Goal: Information Seeking & Learning: Find specific page/section

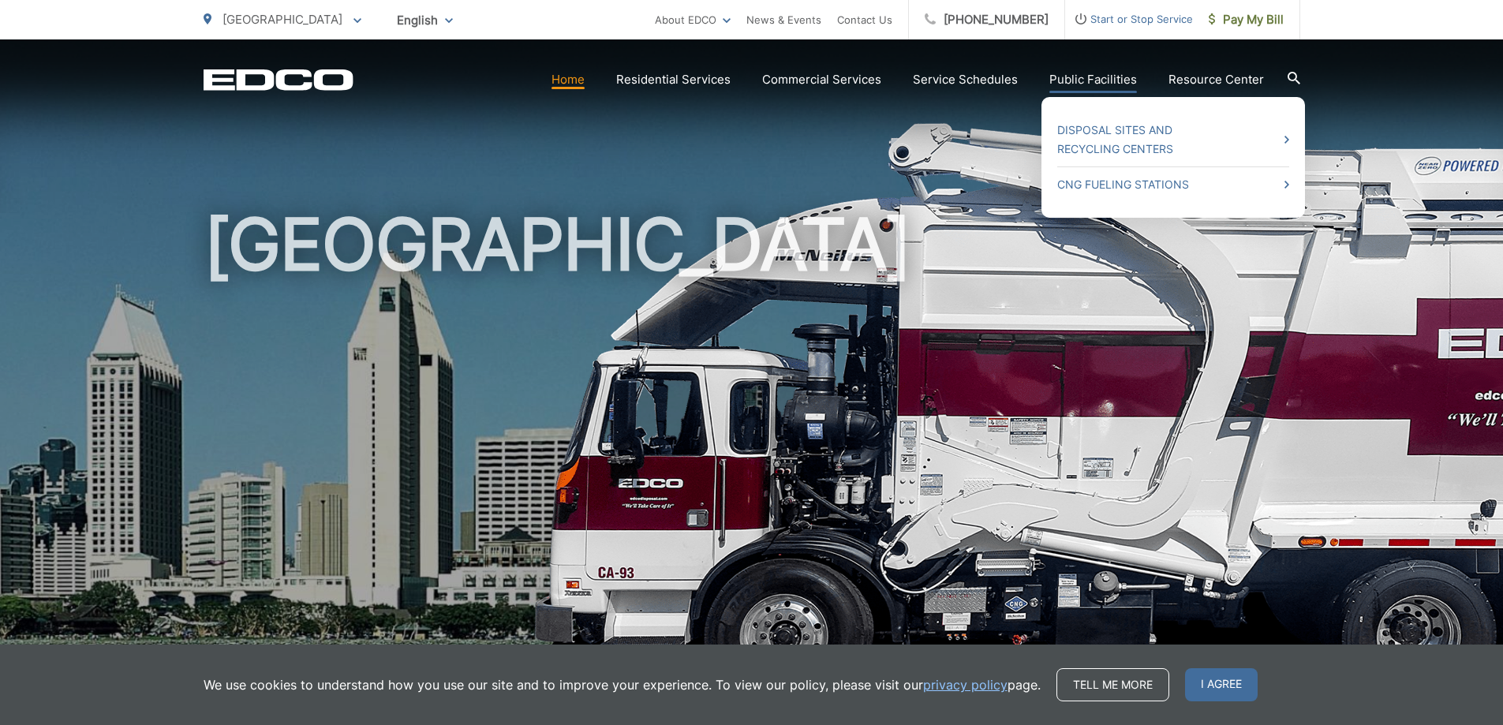
drag, startPoint x: 976, startPoint y: 83, endPoint x: 1089, endPoint y: 81, distance: 112.8
click at [1089, 81] on link "Public Facilities" at bounding box center [1093, 79] width 88 height 19
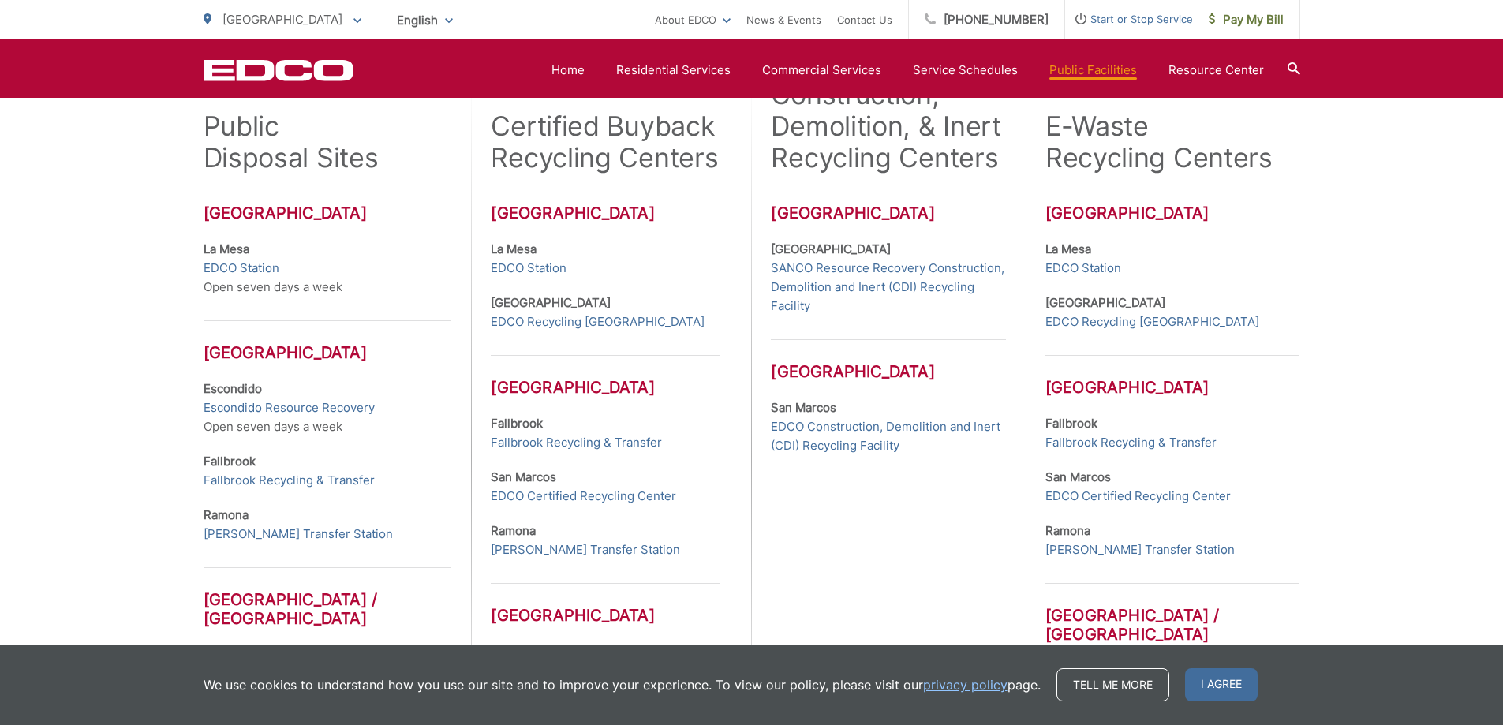
scroll to position [394, 0]
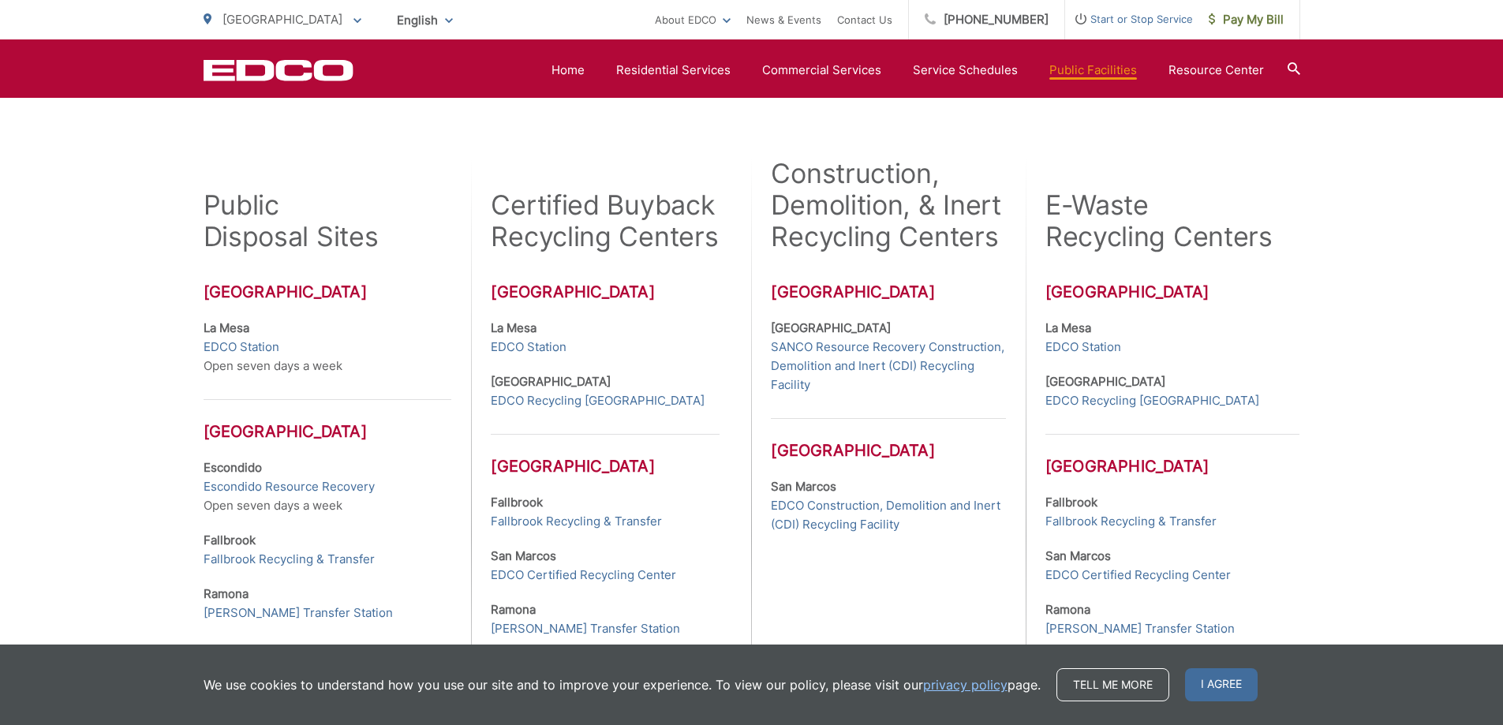
click at [287, 69] on icon "EDCO Logo" at bounding box center [279, 70] width 150 height 22
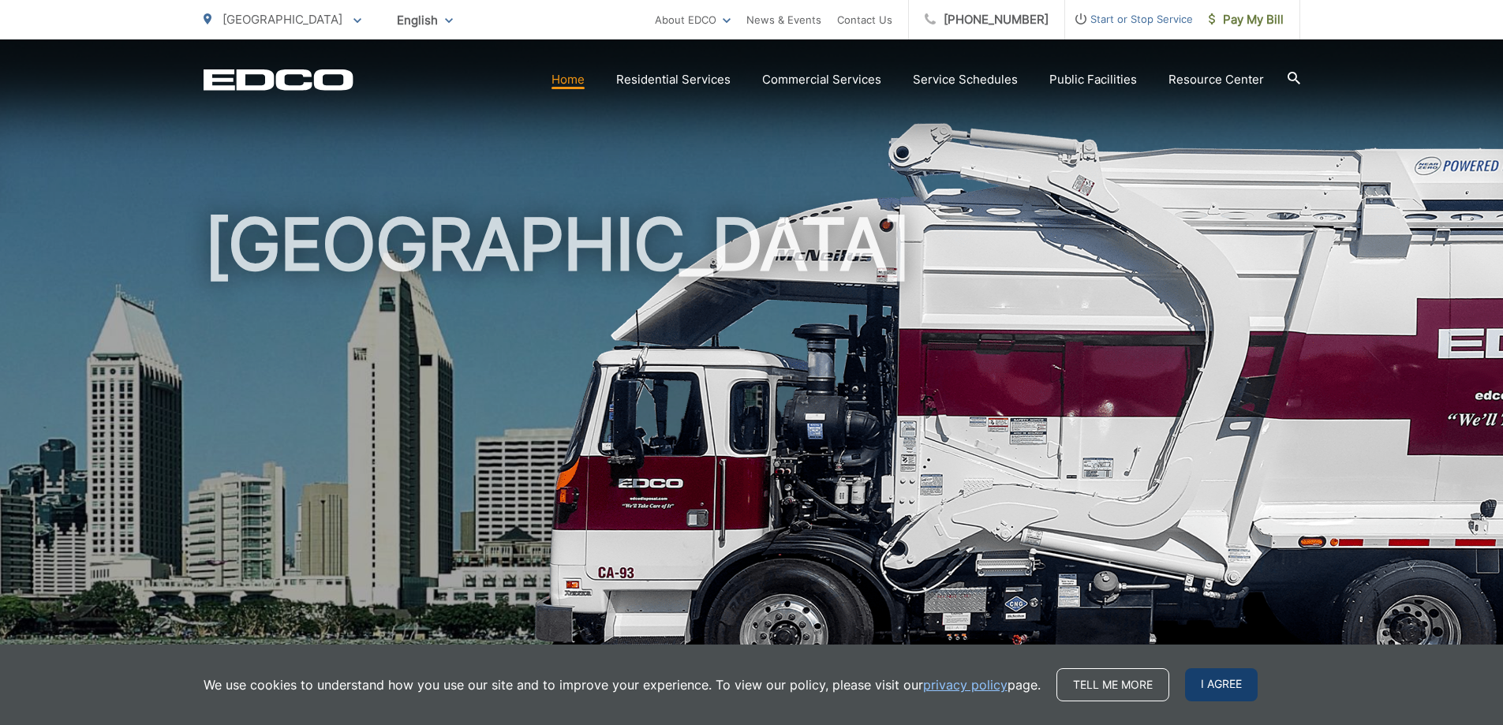
click at [1221, 697] on span "I agree" at bounding box center [1221, 684] width 73 height 33
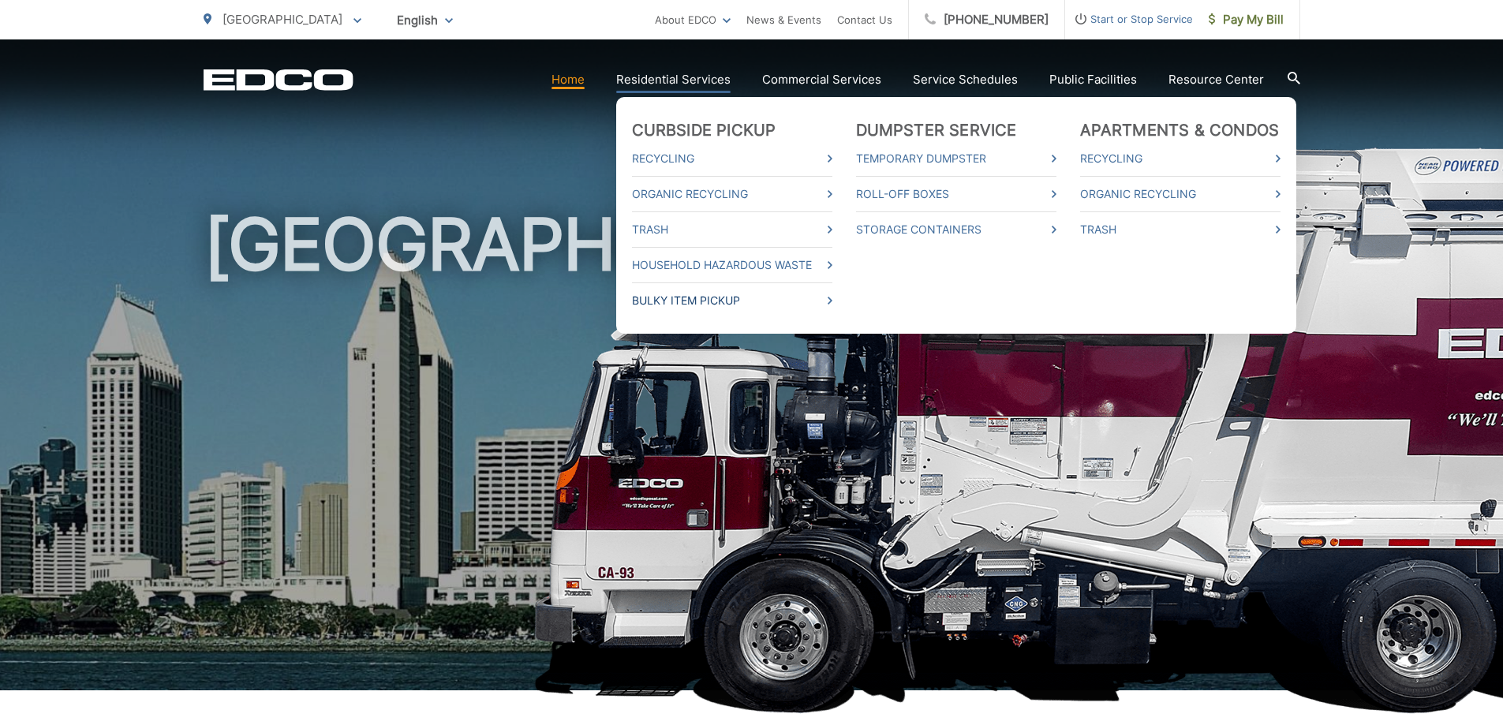
click at [693, 297] on link "Bulky Item Pickup" at bounding box center [732, 300] width 200 height 19
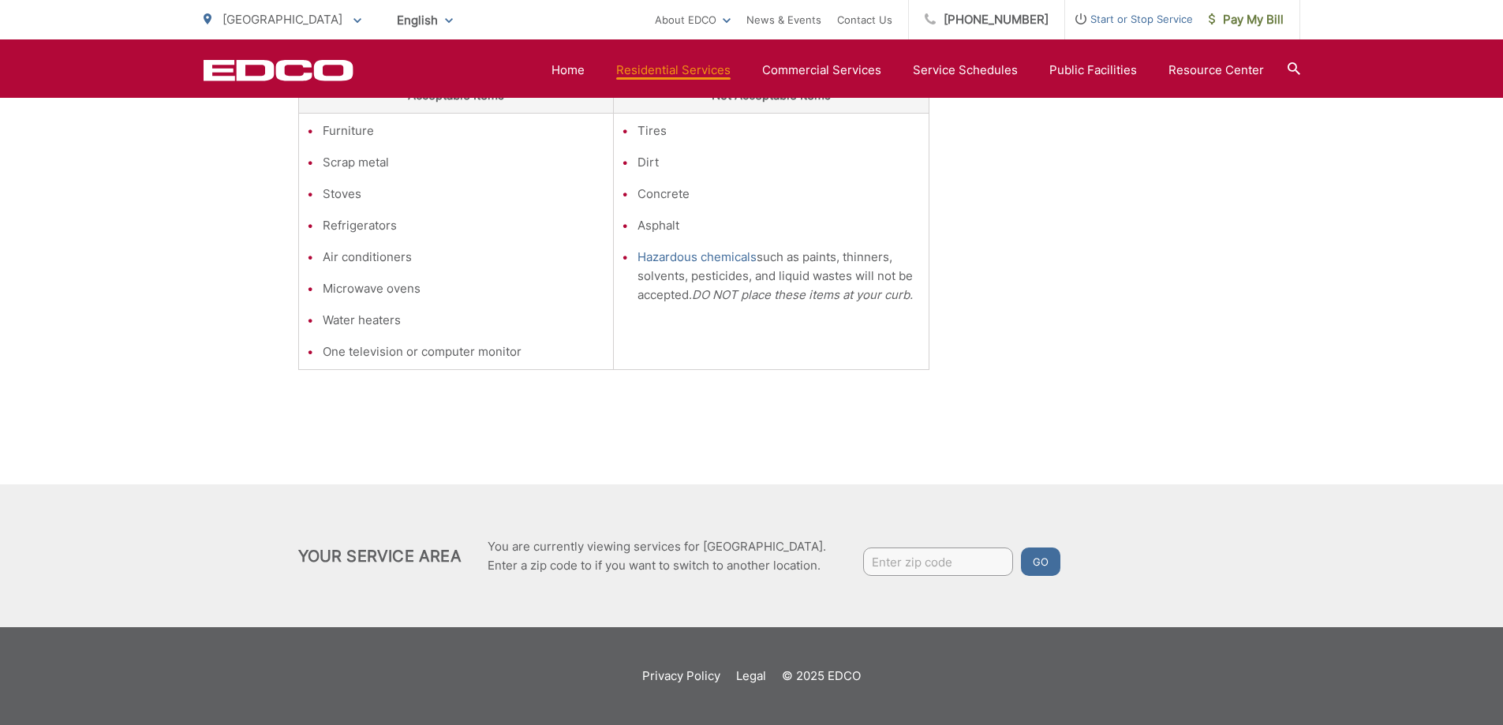
scroll to position [180, 0]
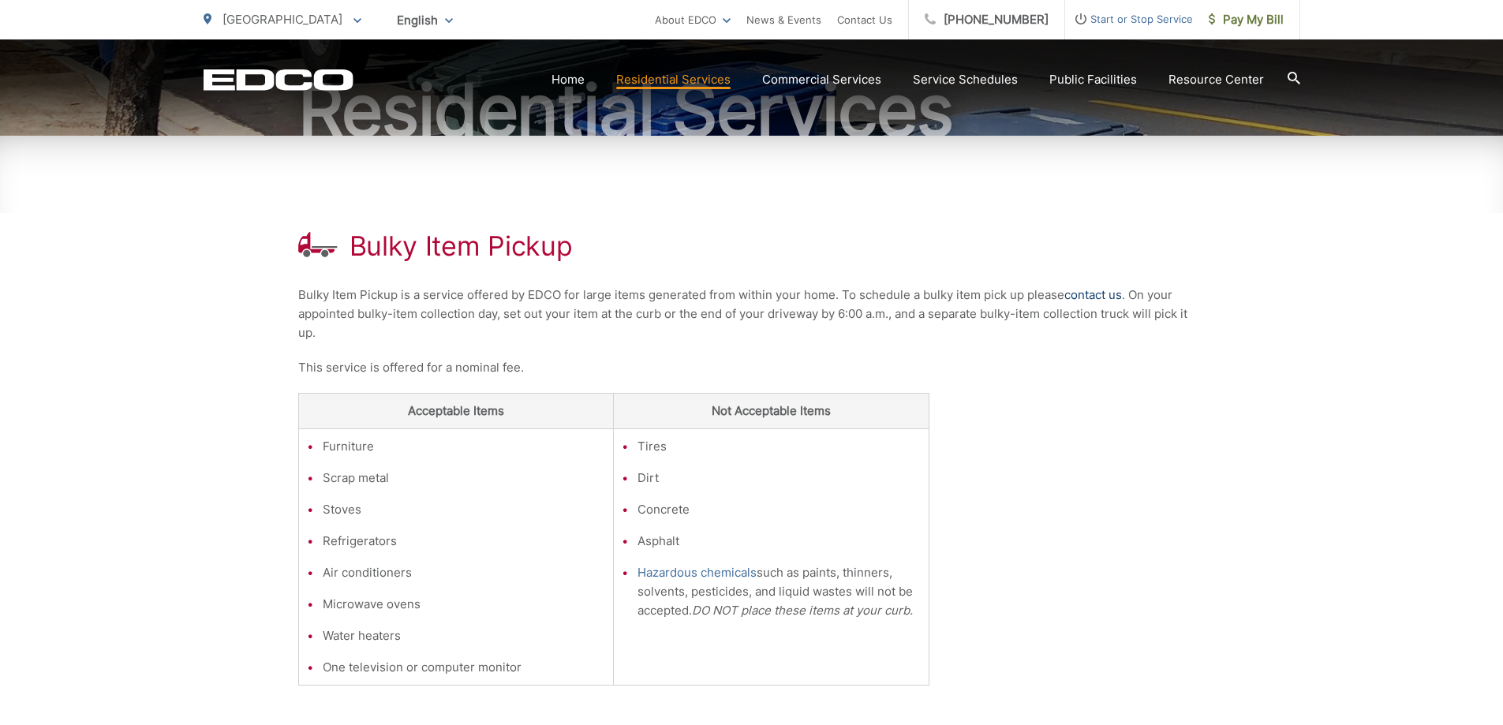
click at [1093, 297] on link "contact us" at bounding box center [1093, 295] width 58 height 19
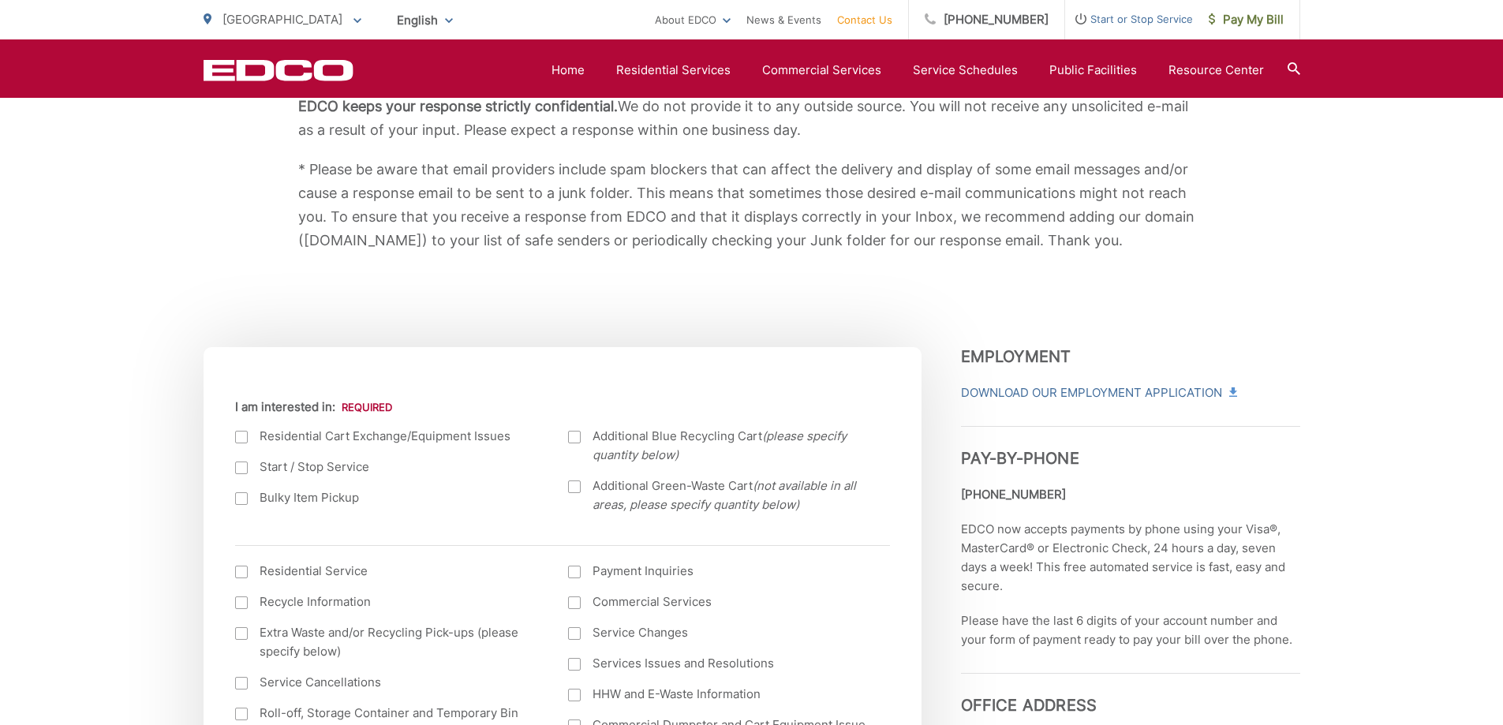
scroll to position [473, 0]
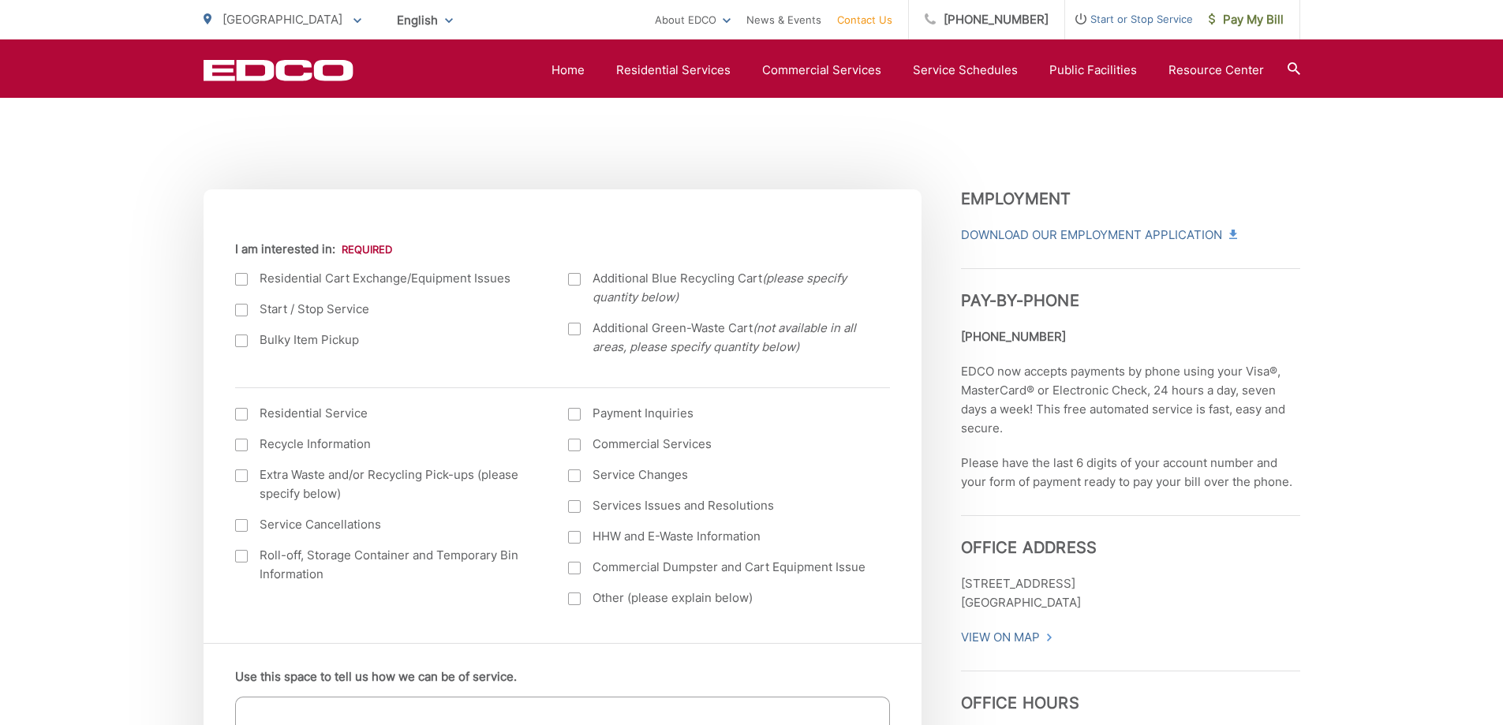
click at [241, 342] on div at bounding box center [241, 340] width 13 height 13
click at [0, 0] on input "Bulky Item Pickup" at bounding box center [0, 0] width 0 height 0
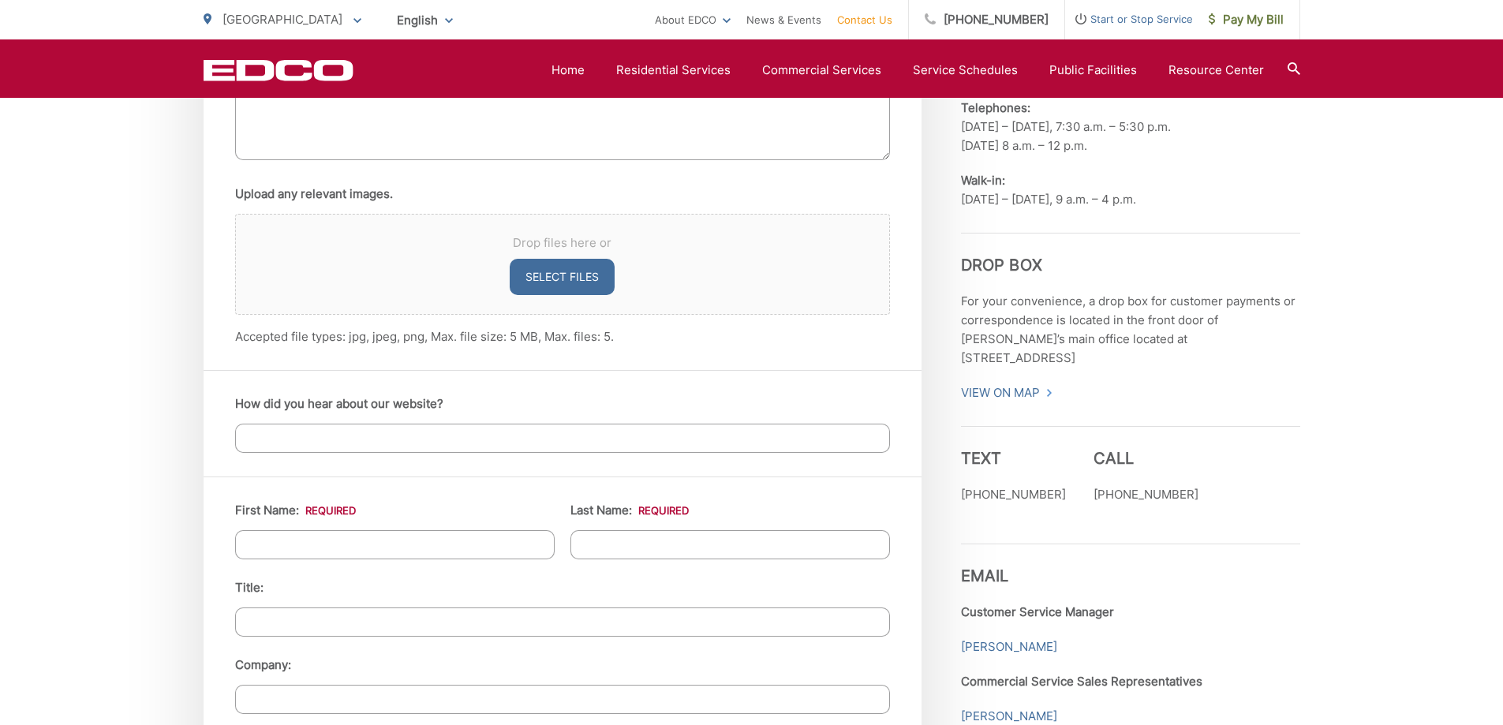
scroll to position [1341, 0]
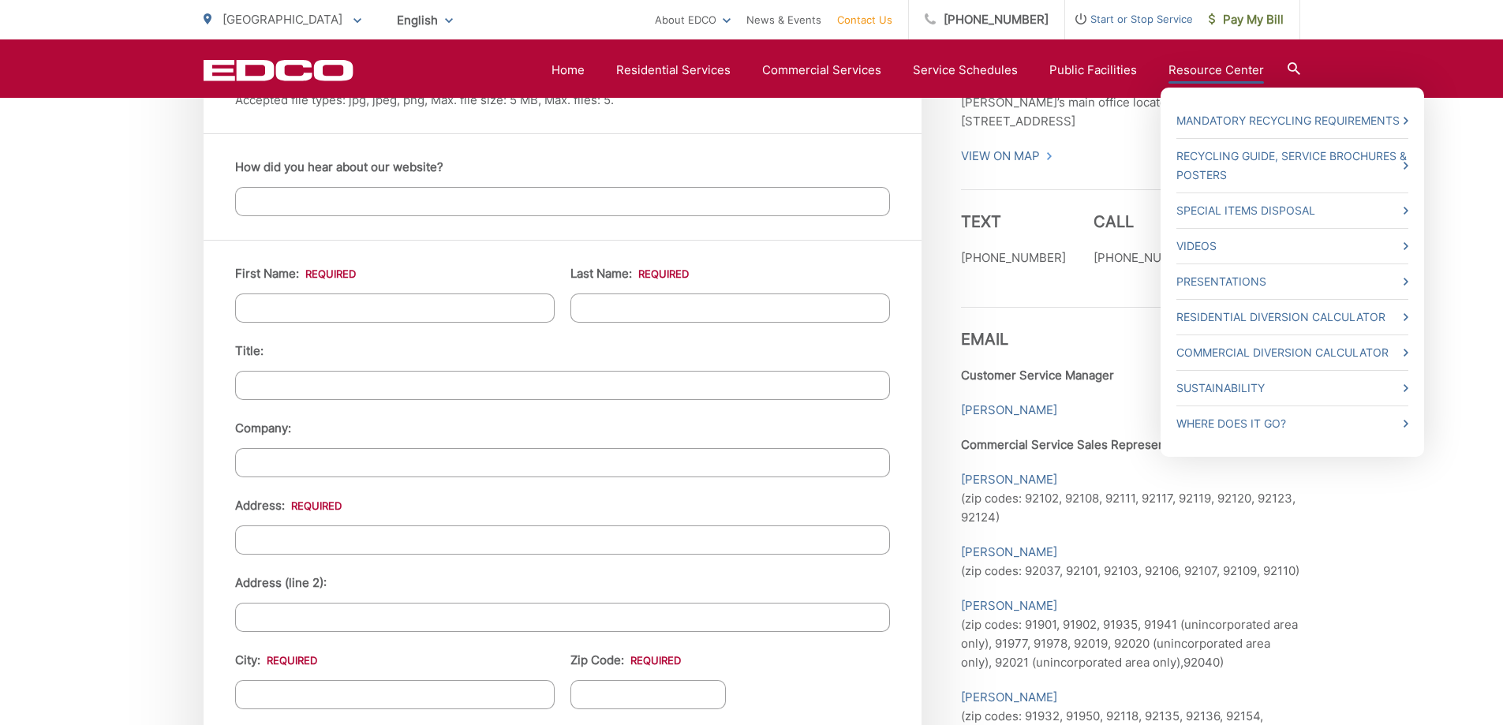
click at [1205, 69] on link "Resource Center" at bounding box center [1215, 70] width 95 height 19
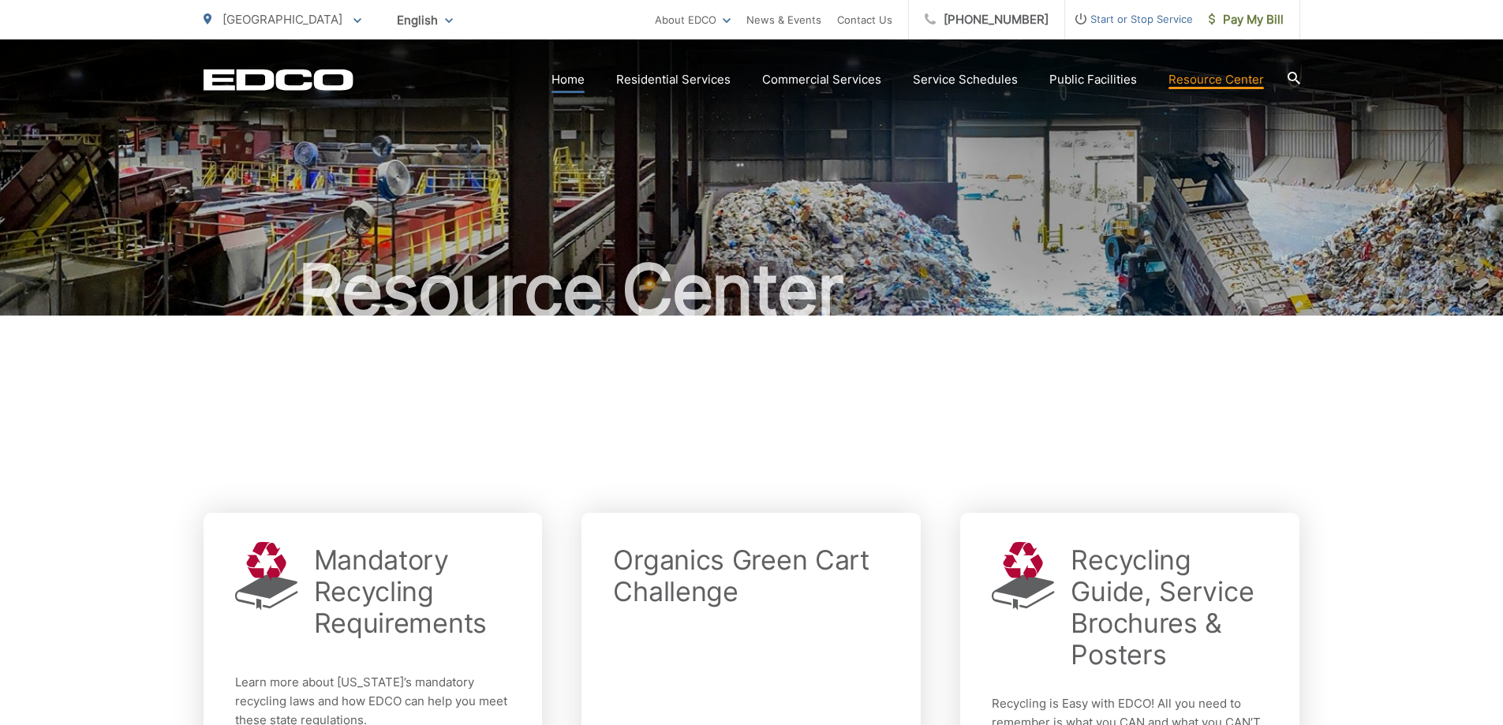
click at [585, 88] on link "Home" at bounding box center [567, 79] width 33 height 19
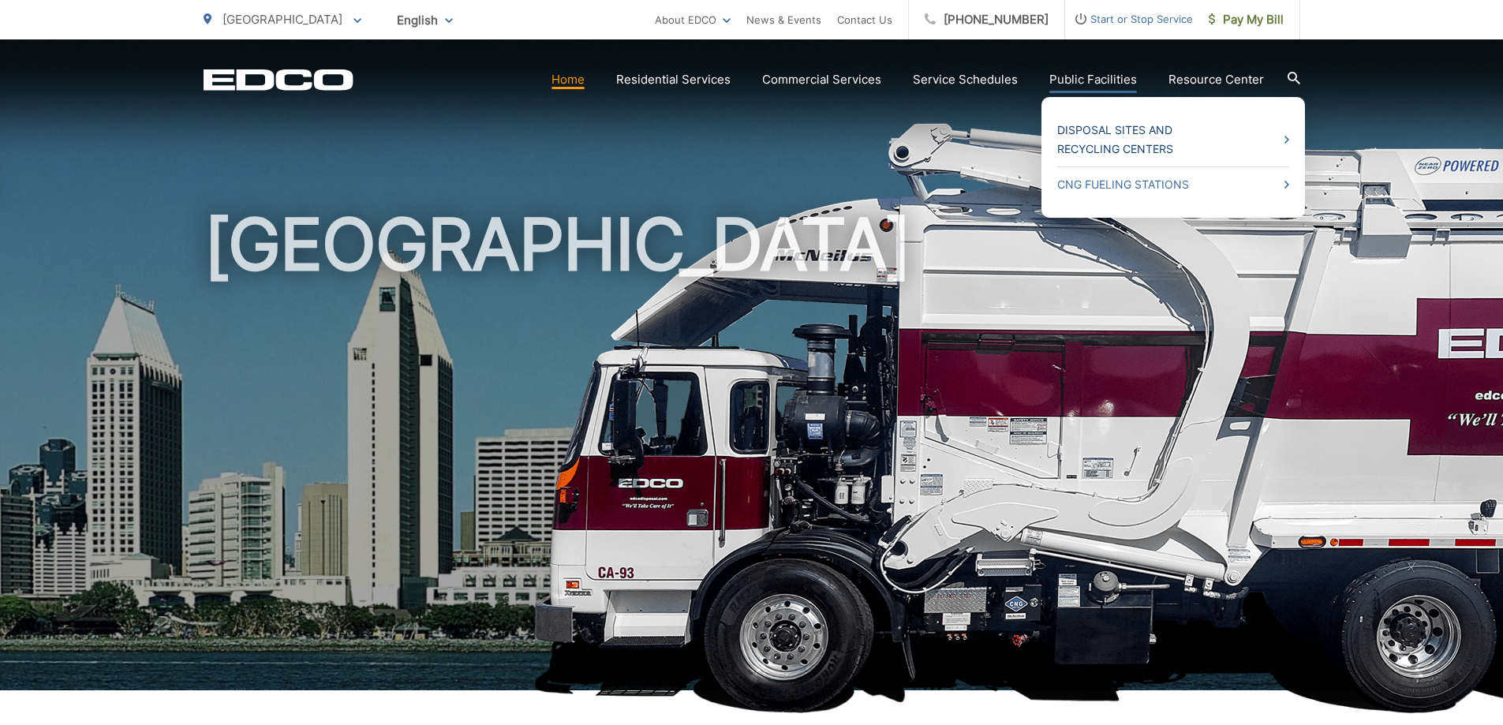
click at [1135, 136] on link "Disposal Sites and Recycling Centers" at bounding box center [1173, 140] width 232 height 38
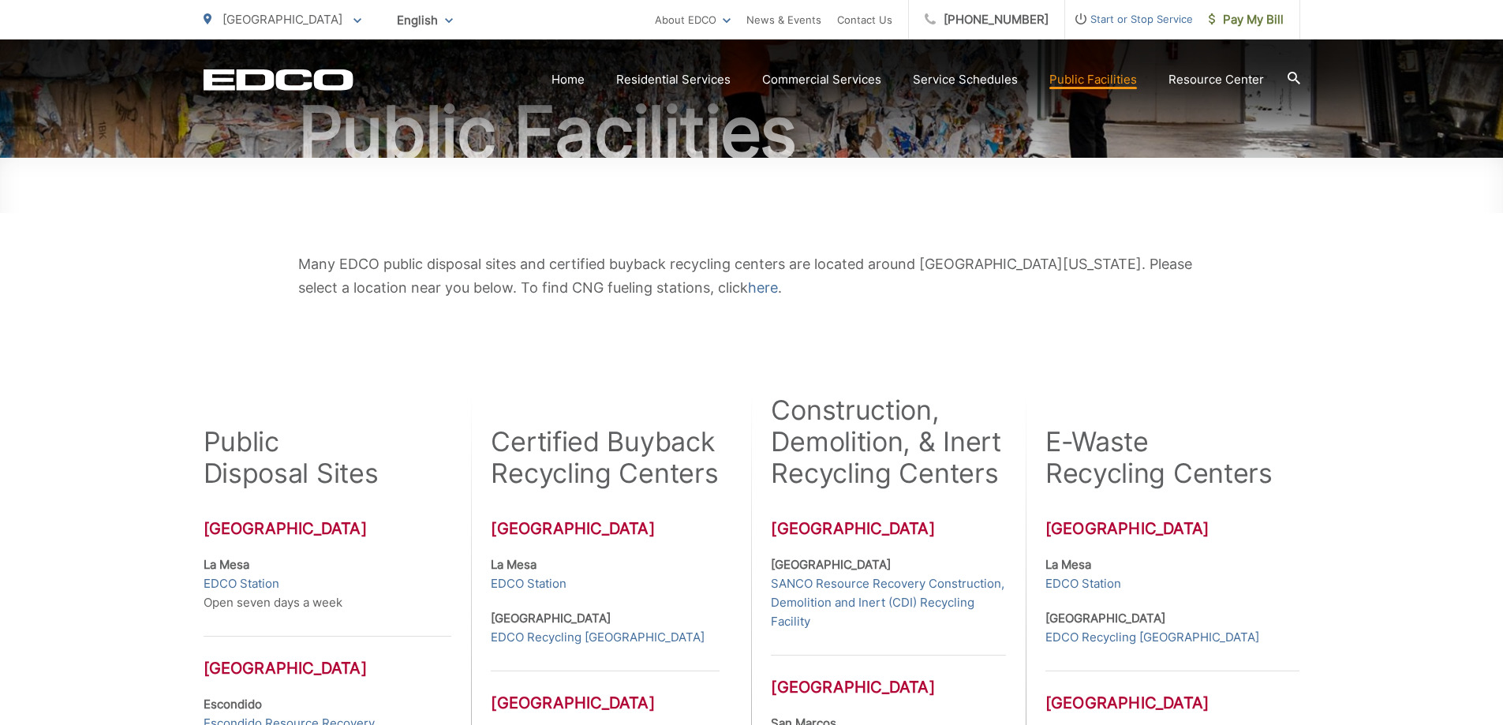
scroll to position [237, 0]
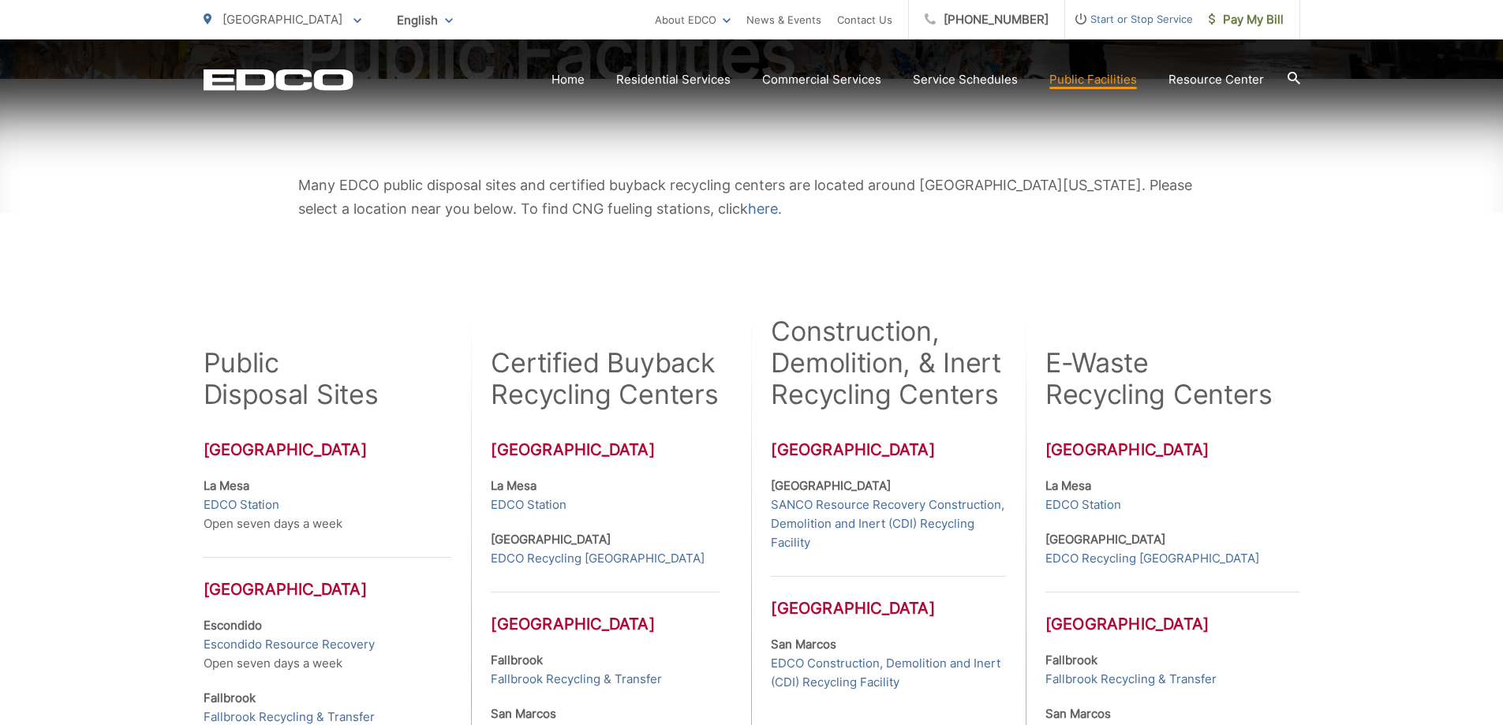
click at [239, 503] on link "EDCO Station" at bounding box center [242, 504] width 76 height 19
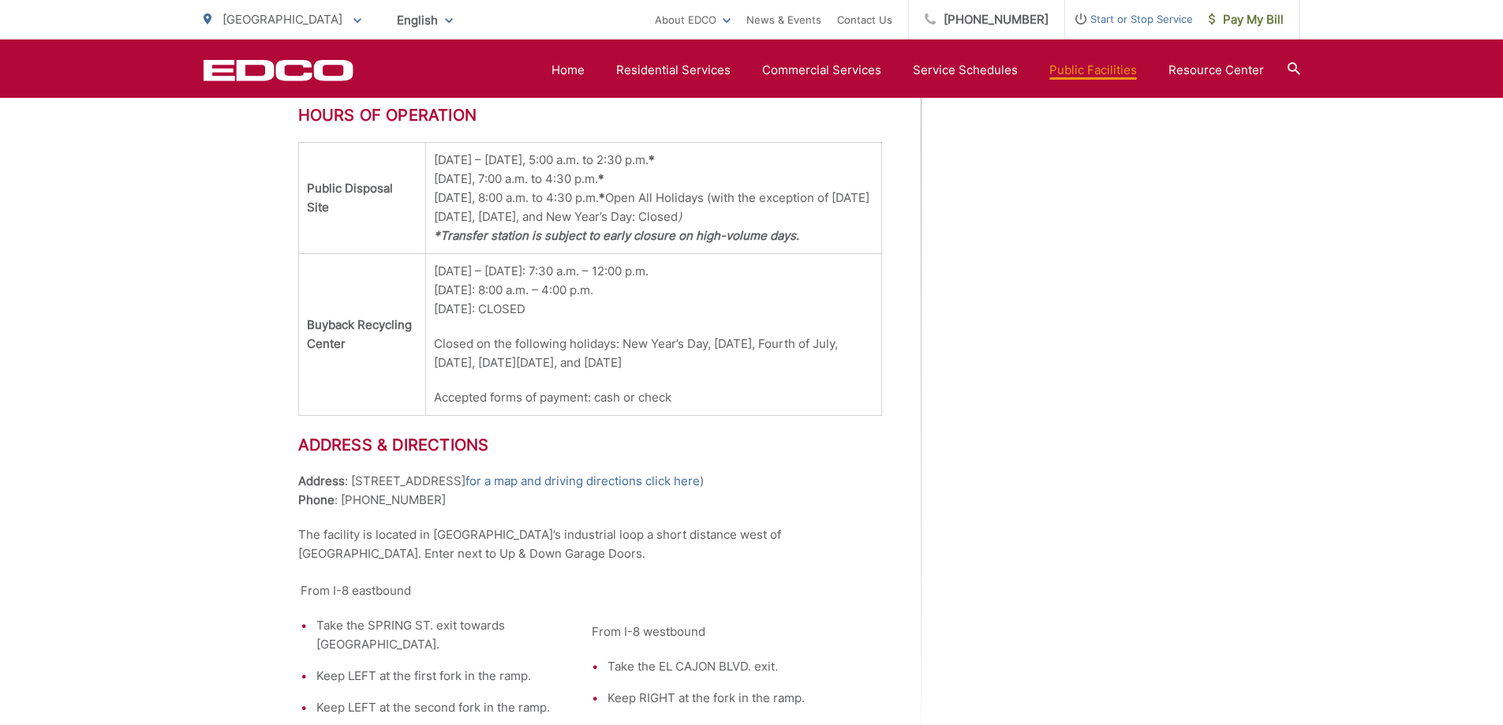
scroll to position [1269, 0]
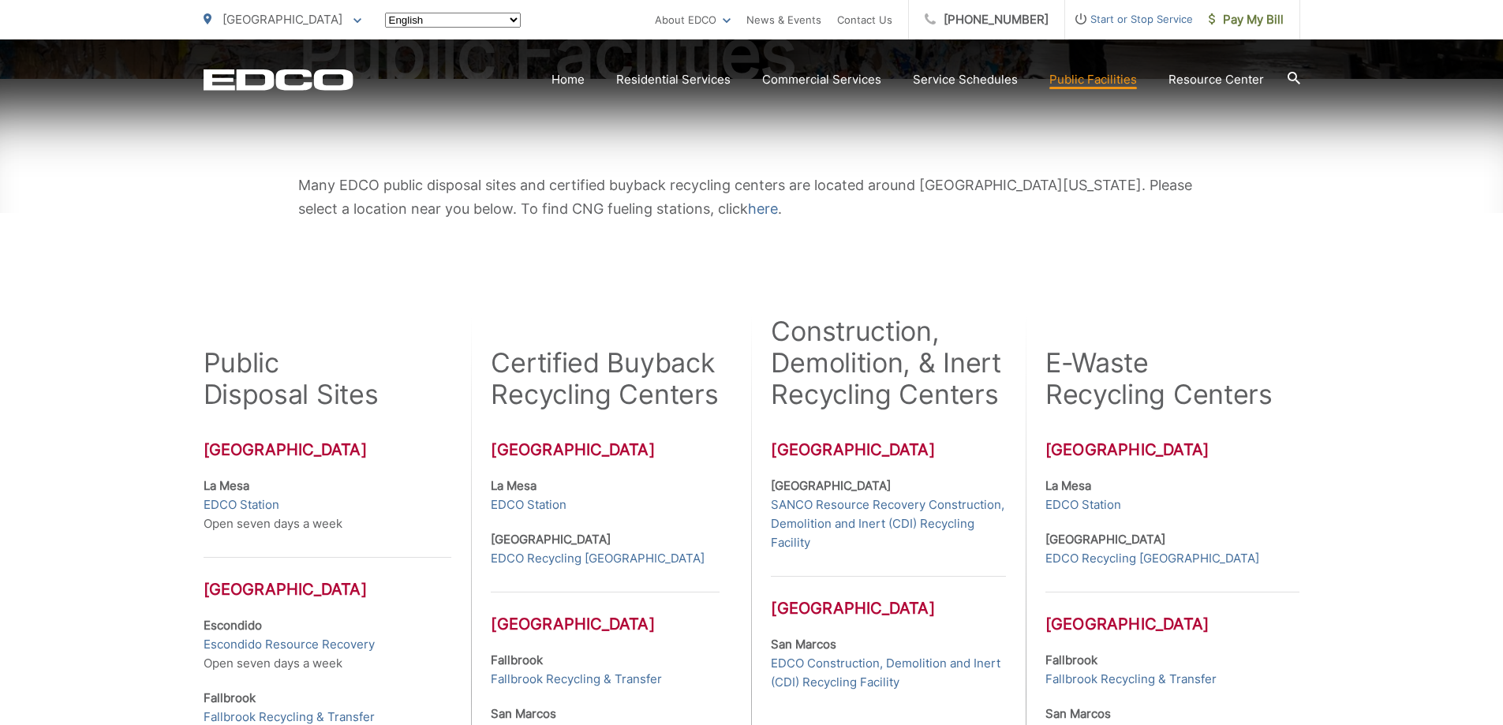
scroll to position [237, 0]
